Goal: Task Accomplishment & Management: Manage account settings

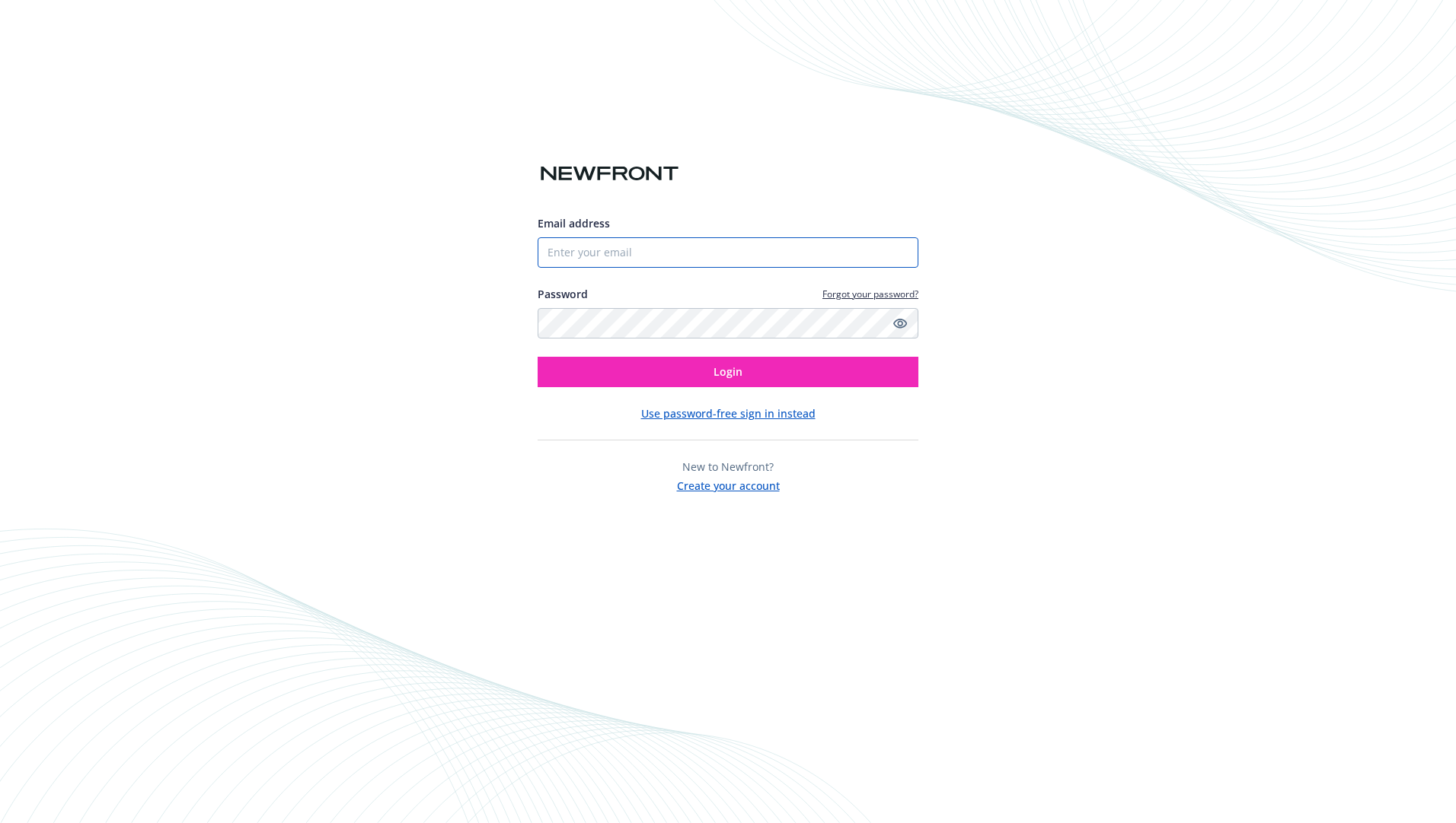
drag, startPoint x: 582, startPoint y: 254, endPoint x: 627, endPoint y: 258, distance: 45.2
click at [582, 254] on input "Email address" at bounding box center [727, 253] width 381 height 30
type input "[EMAIL_ADDRESS][DOMAIN_NAME]"
click at [604, 367] on button "Login" at bounding box center [727, 372] width 381 height 30
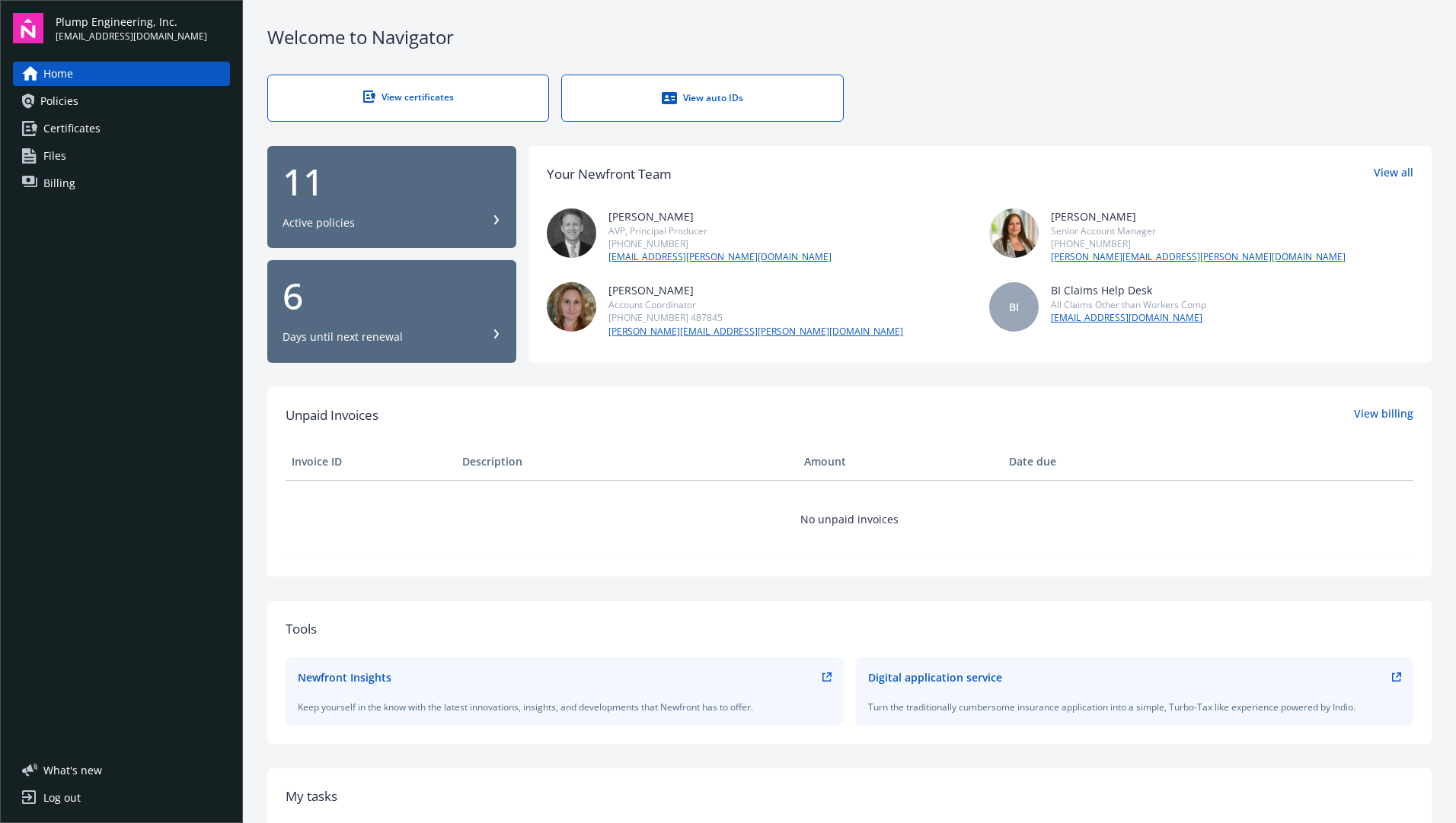
click at [320, 200] on div "11" at bounding box center [391, 181] width 218 height 37
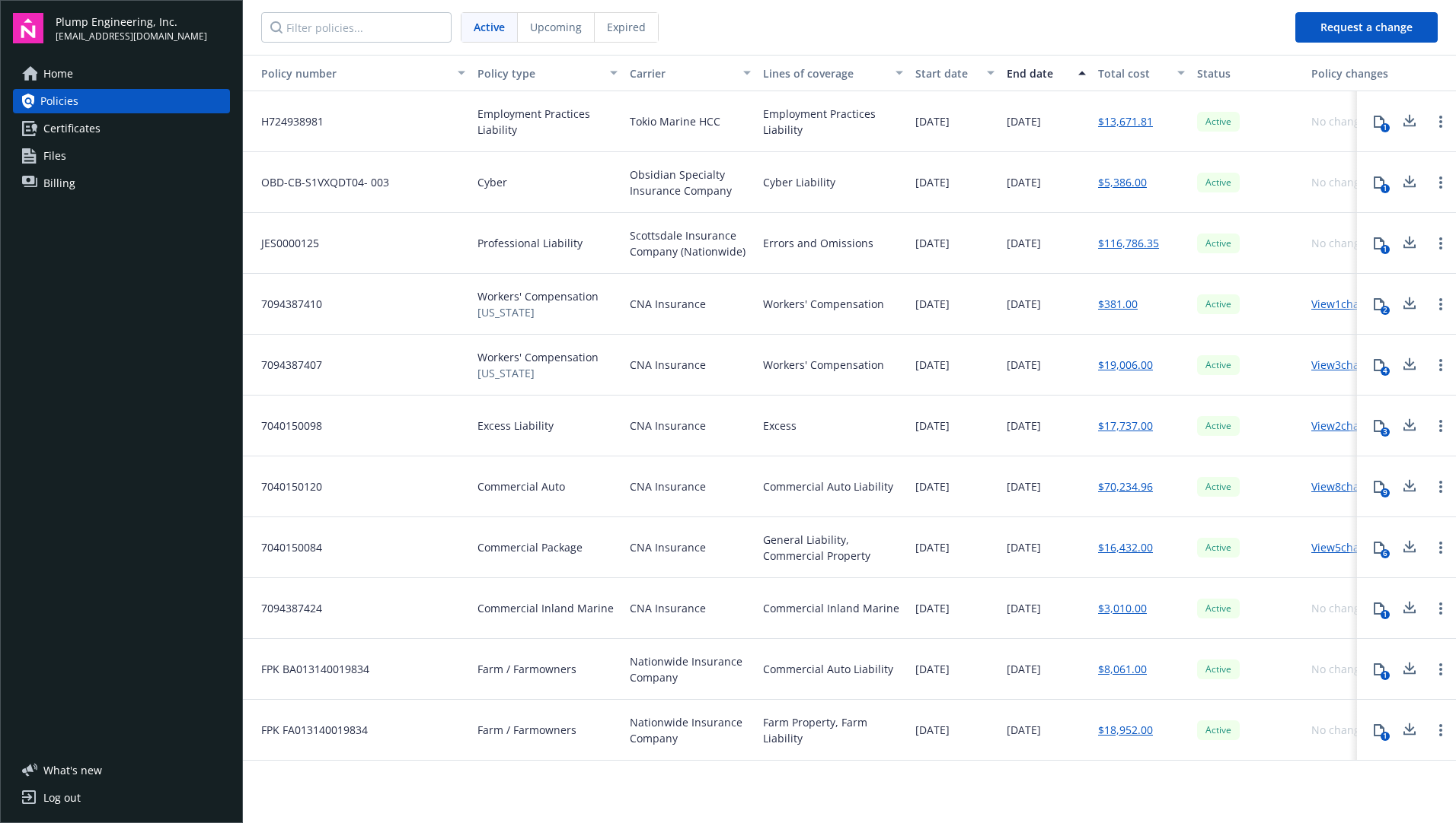
click at [61, 129] on span "Certificates" at bounding box center [72, 128] width 57 height 25
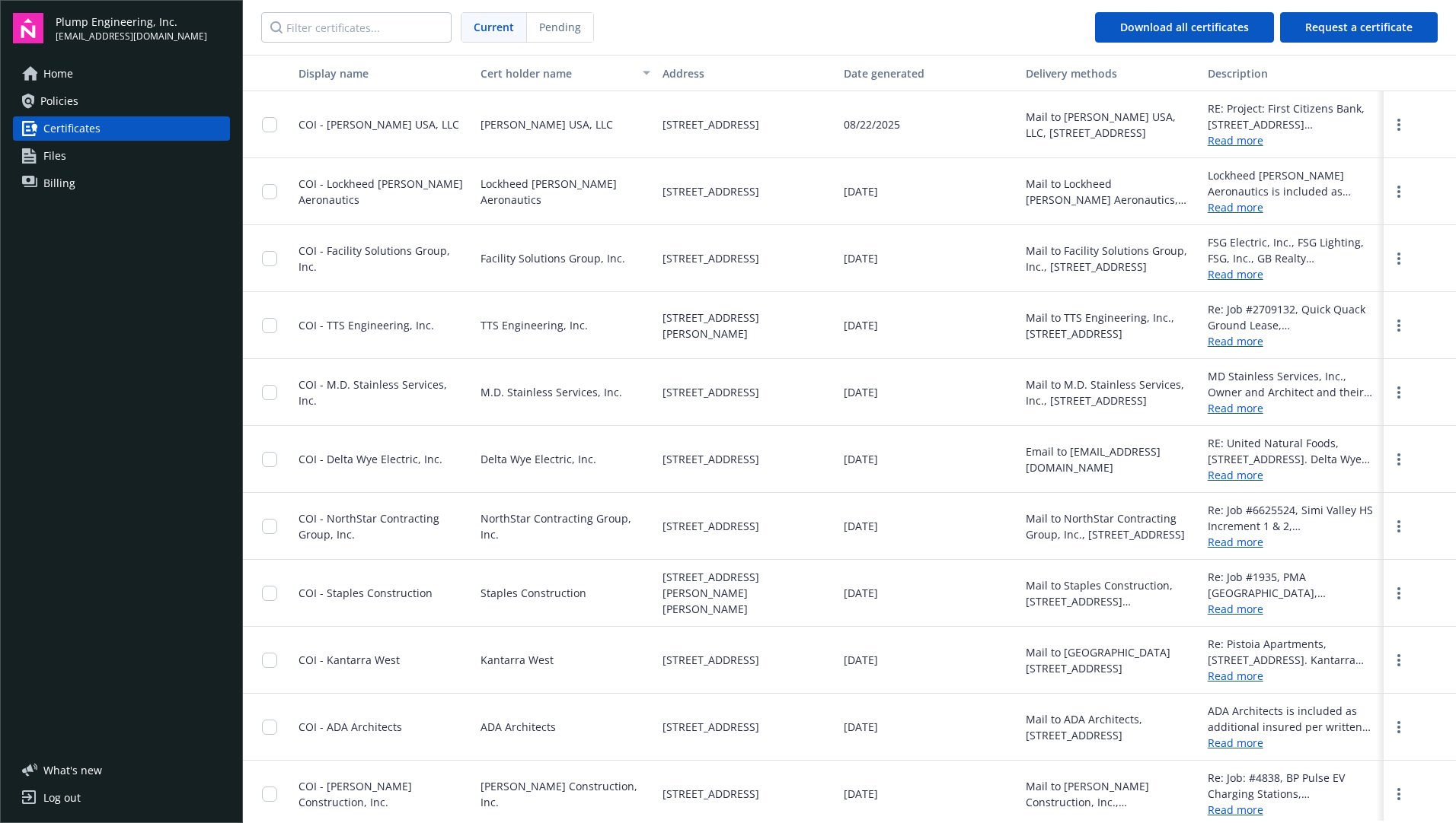
click at [60, 106] on span "Policies" at bounding box center [59, 101] width 38 height 25
